Goal: Transaction & Acquisition: Purchase product/service

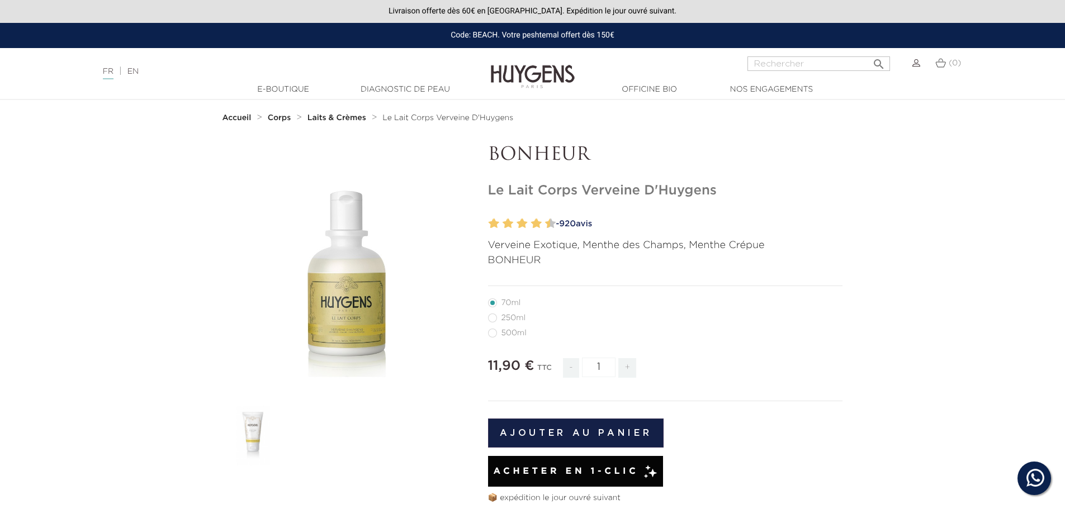
click at [495, 321] on label1"] "250ml" at bounding box center [513, 318] width 51 height 9
radio input "true"
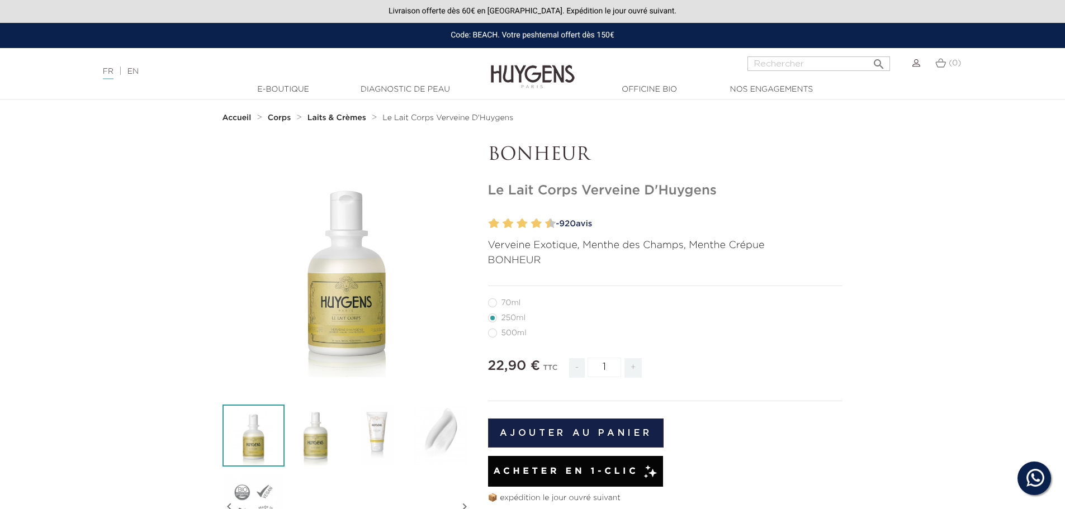
click at [491, 334] on label36"] "500ml" at bounding box center [514, 333] width 52 height 9
radio input "true"
click at [498, 305] on label5"] "70ml" at bounding box center [511, 303] width 46 height 9
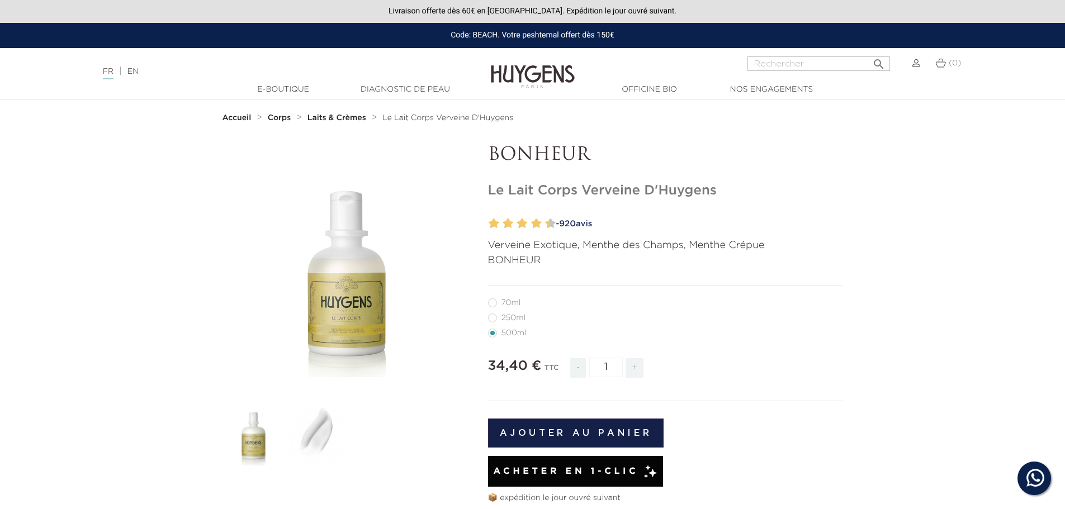
radio input "true"
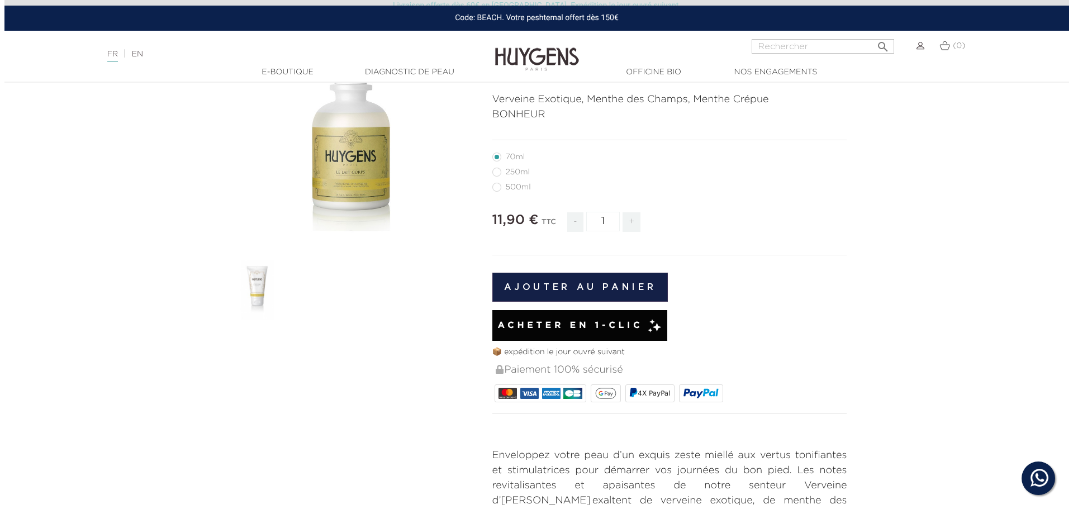
scroll to position [224, 0]
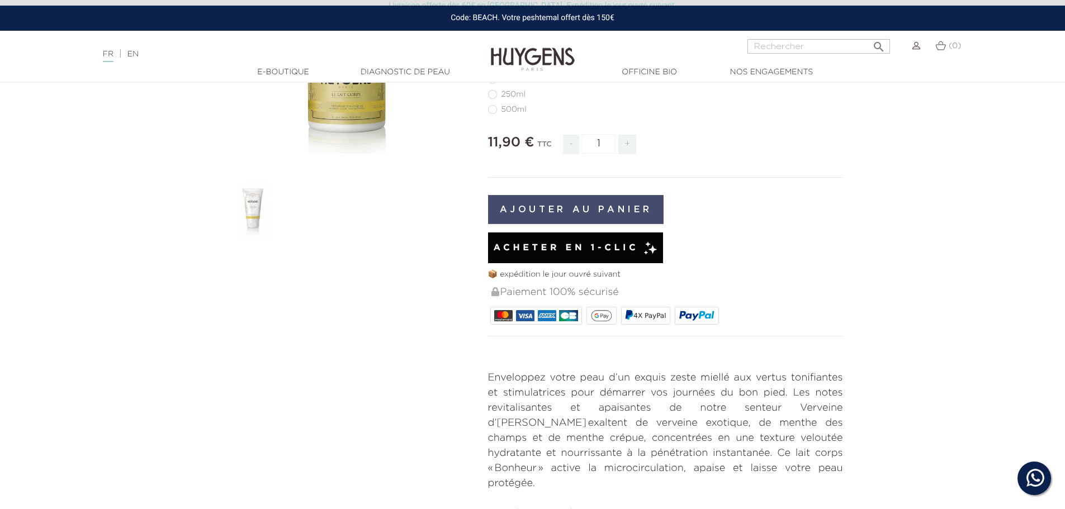
click at [618, 200] on button "Ajouter au panier" at bounding box center [576, 209] width 176 height 29
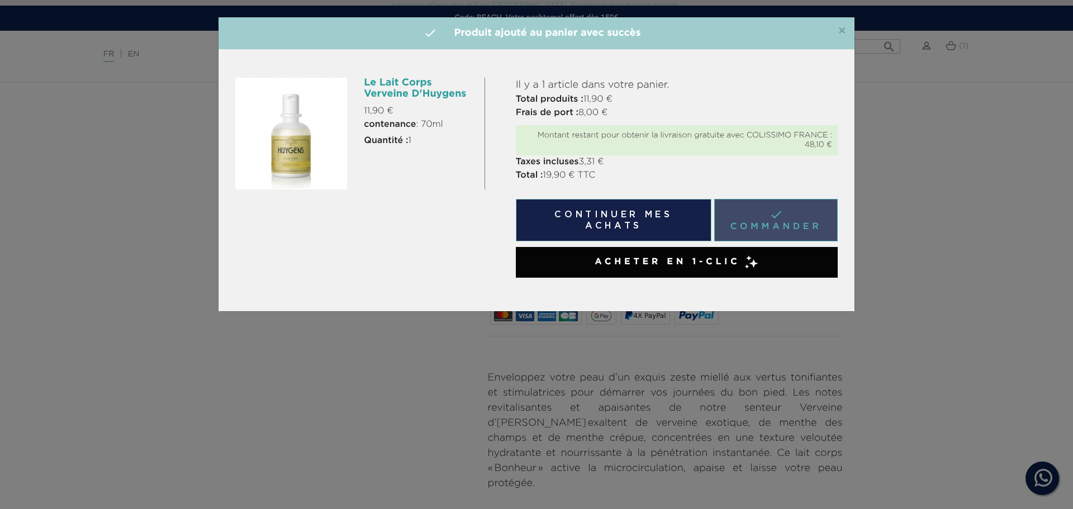
click at [777, 224] on link " Commander" at bounding box center [776, 220] width 124 height 42
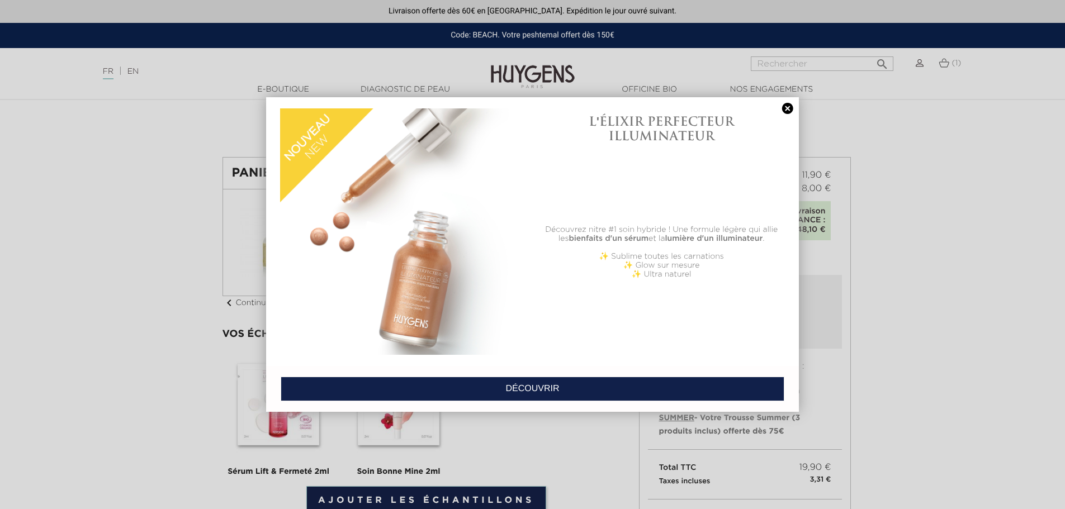
click at [789, 108] on link at bounding box center [788, 109] width 16 height 12
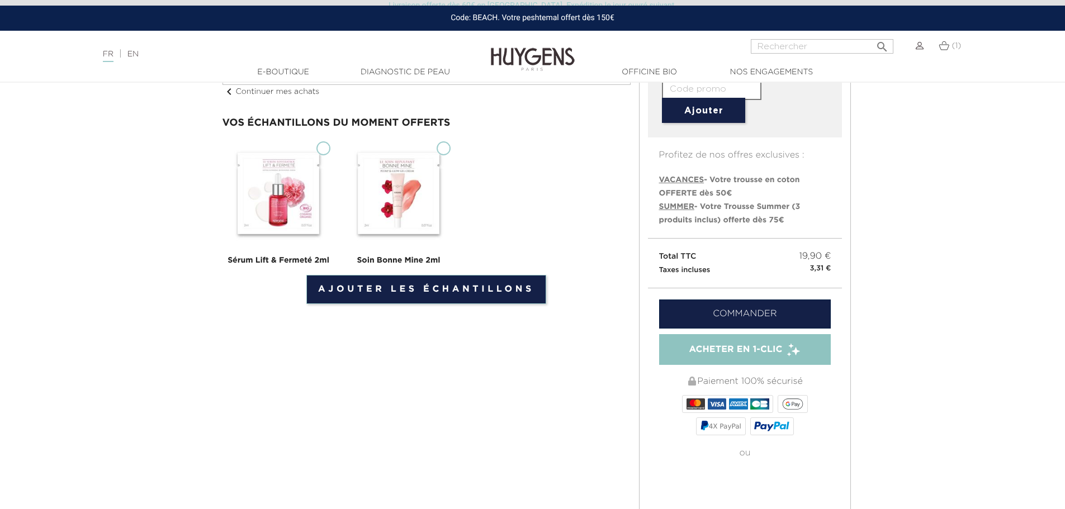
scroll to position [224, 0]
